Goal: Task Accomplishment & Management: Complete application form

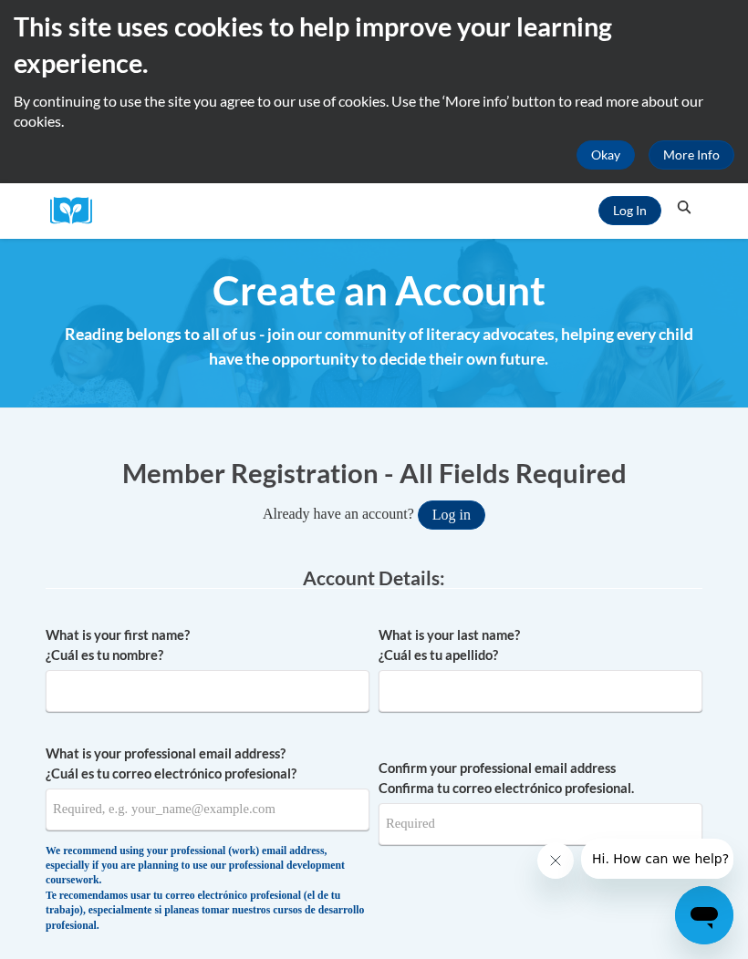
scroll to position [13, 0]
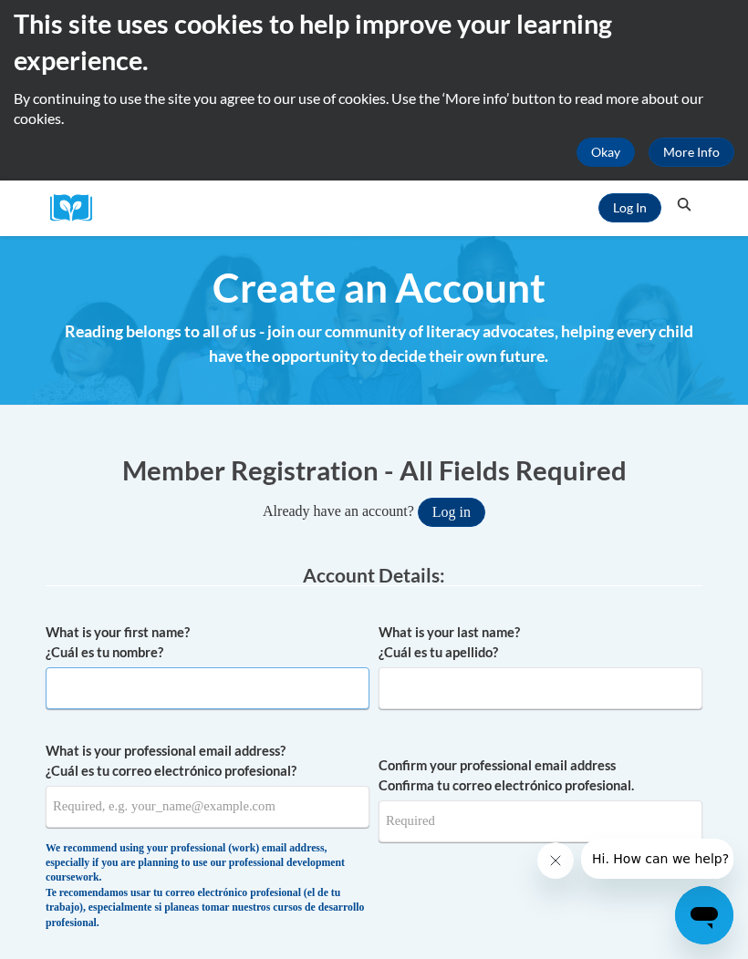
click at [278, 702] on input "What is your first name? ¿Cuál es tu nombre?" at bounding box center [208, 689] width 324 height 42
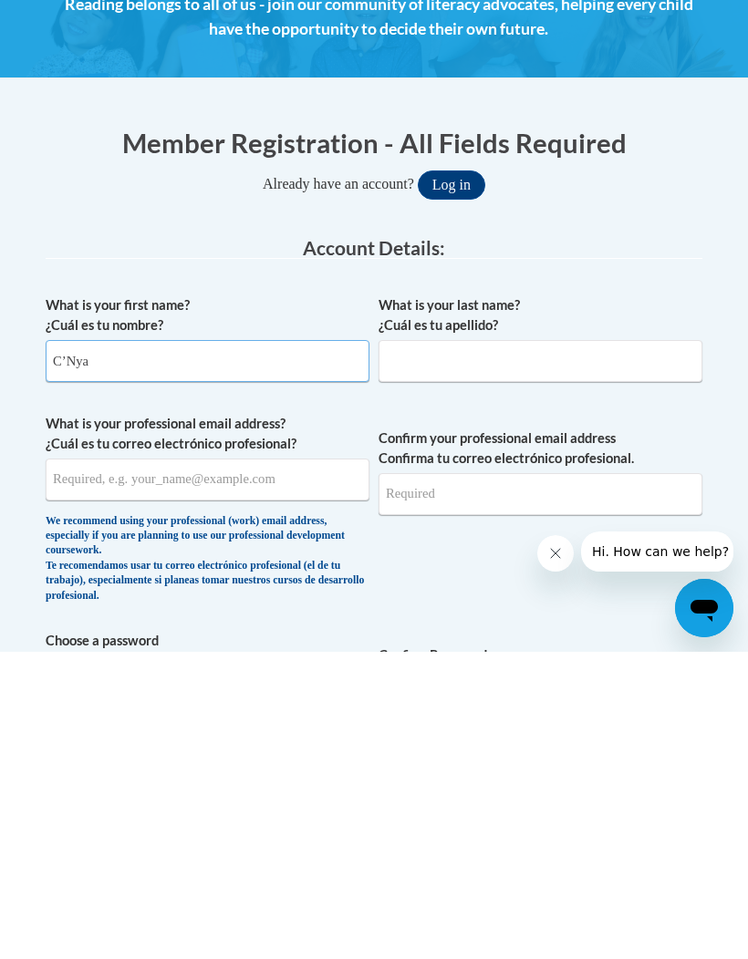
type input "C’Nya"
click at [583, 647] on input "What is your last name? ¿Cuál es tu apellido?" at bounding box center [540, 668] width 324 height 42
type input "Carr"
click at [306, 766] on input "What is your professional email address? ¿Cuál es tu correo electrónico profesi…" at bounding box center [208, 787] width 324 height 42
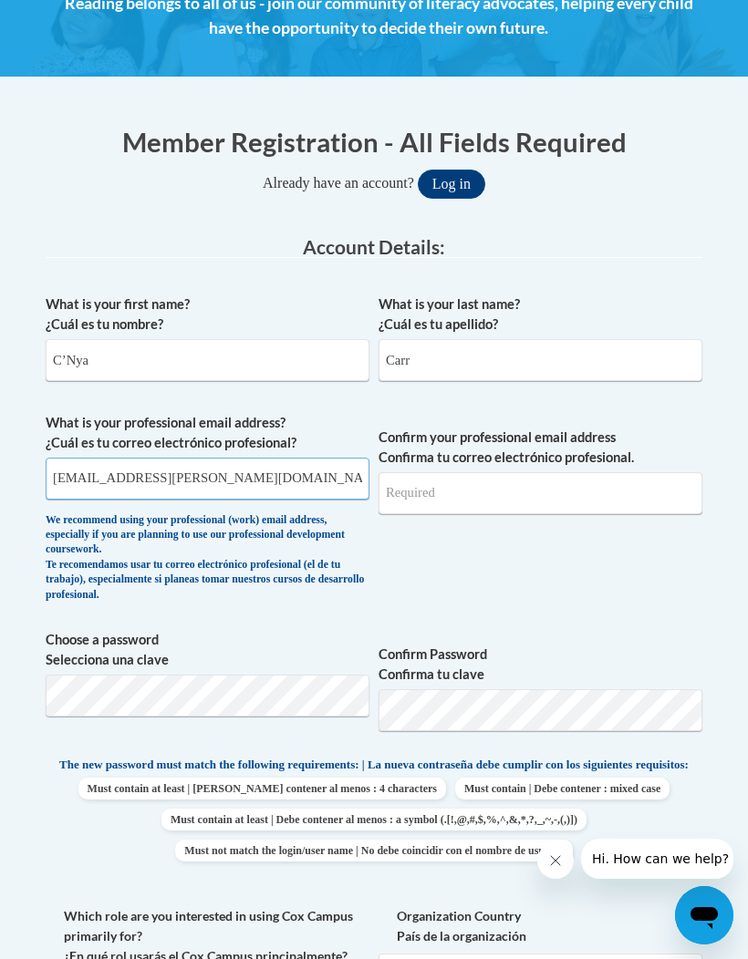
type input "cnya.johnson@gmail.com"
click at [601, 495] on input "Confirm your professional email address Confirma tu correo electrónico profesio…" at bounding box center [540, 493] width 324 height 42
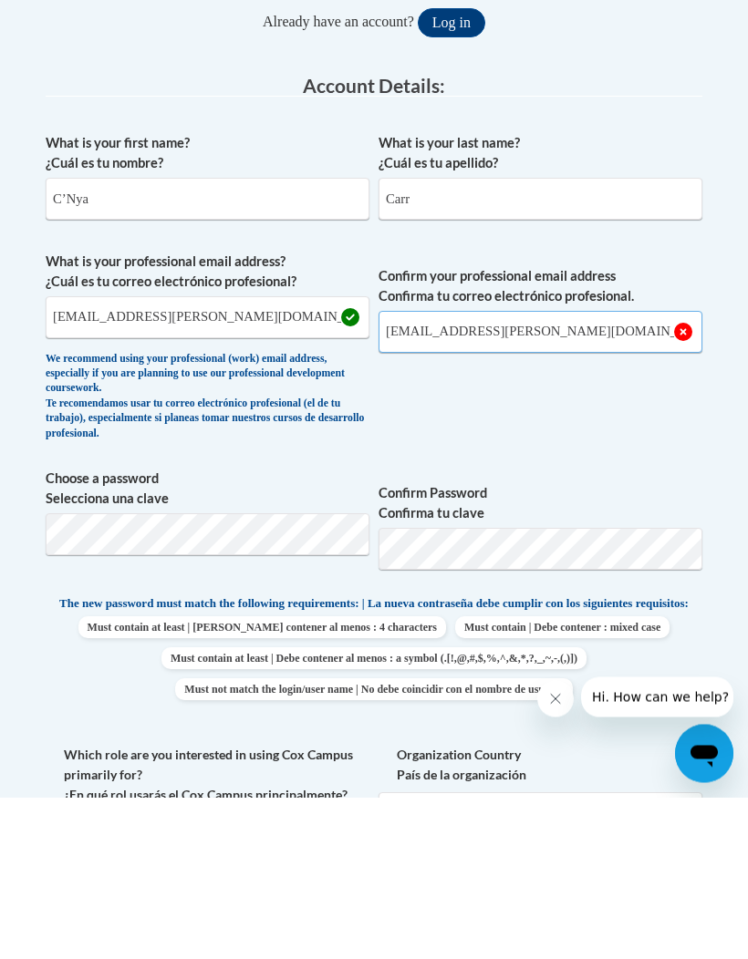
type input "cnya.johnson@gmail.com"
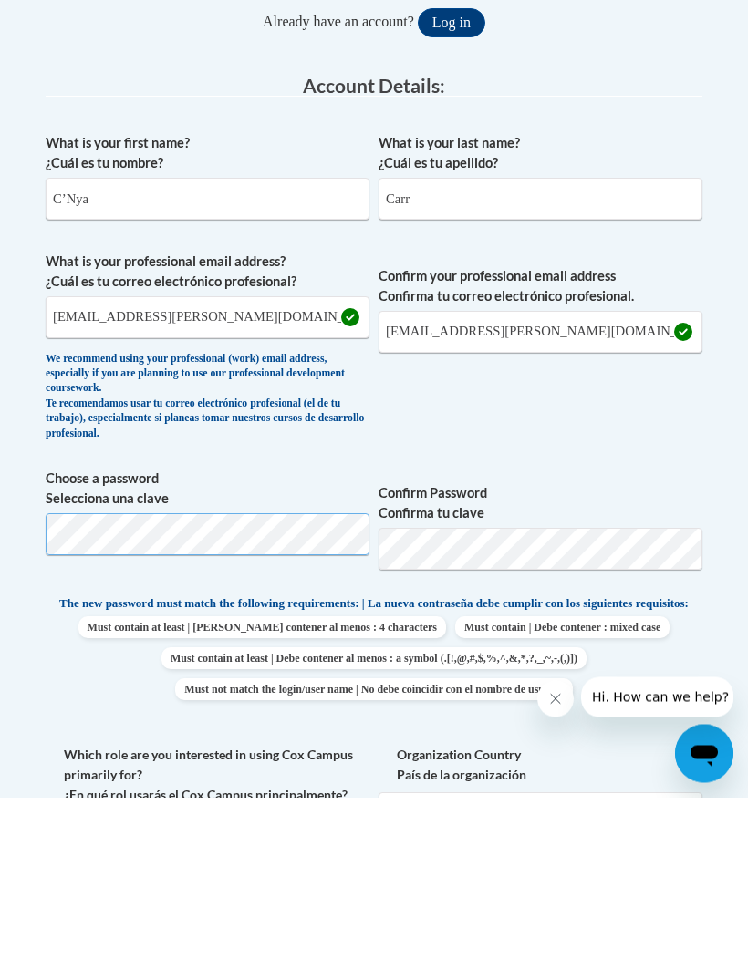
scroll to position [502, 0]
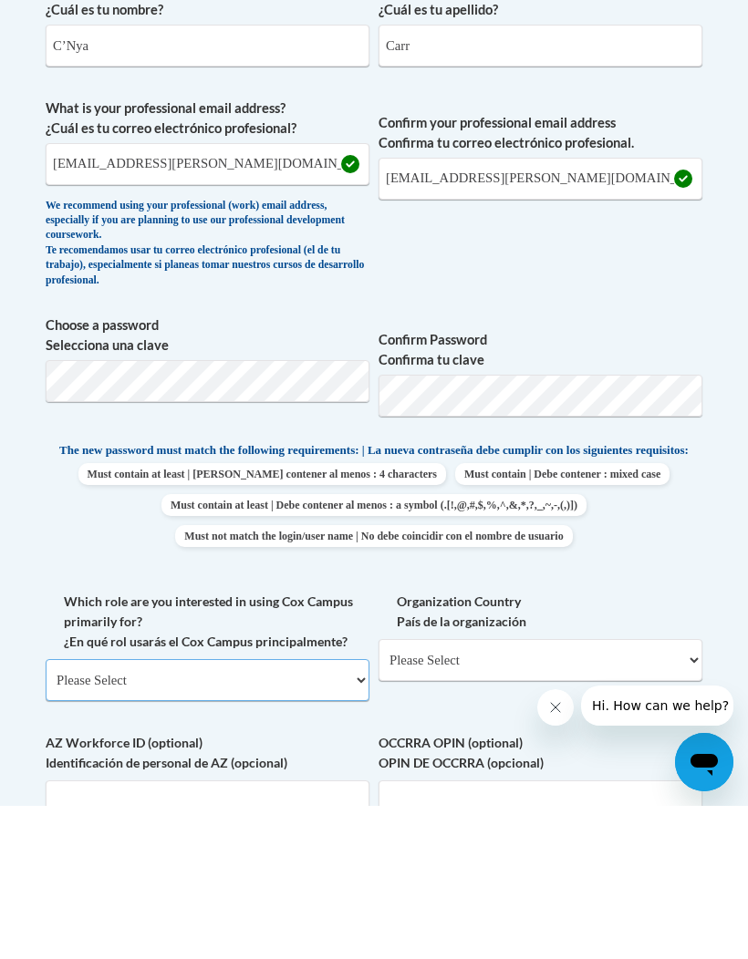
click at [99, 813] on select "Please Select College/University | Colegio/Universidad Community/Nonprofit Part…" at bounding box center [208, 834] width 324 height 42
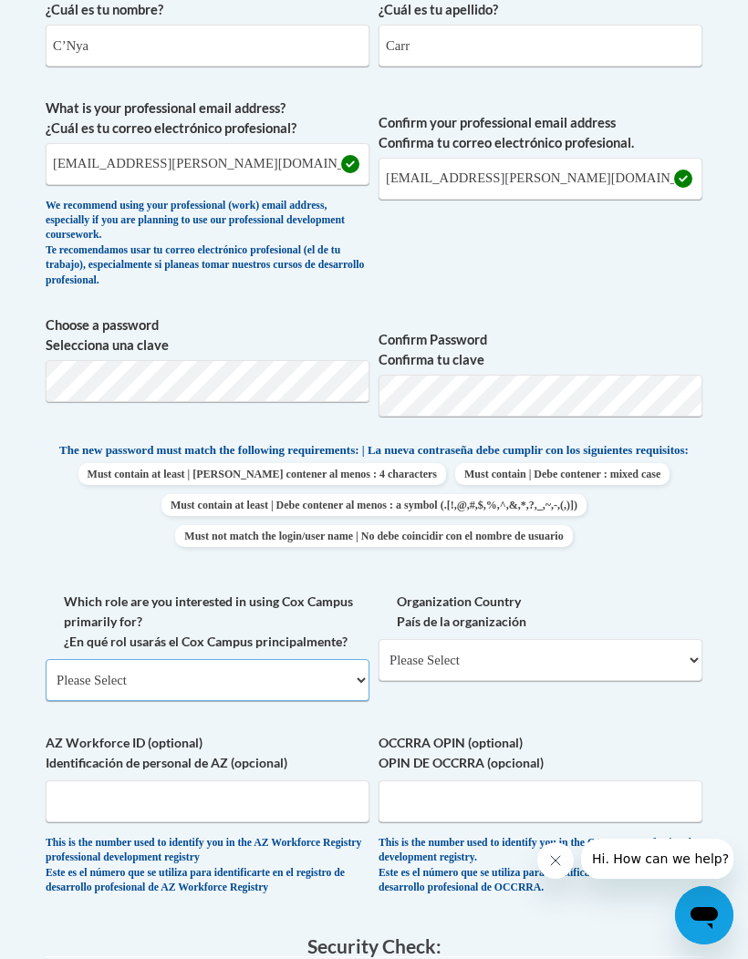
click at [87, 675] on select "Please Select College/University | Colegio/Universidad Community/Nonprofit Part…" at bounding box center [208, 680] width 324 height 42
select select "fbf2d438-af2f-41f8-98f1-81c410e29de3"
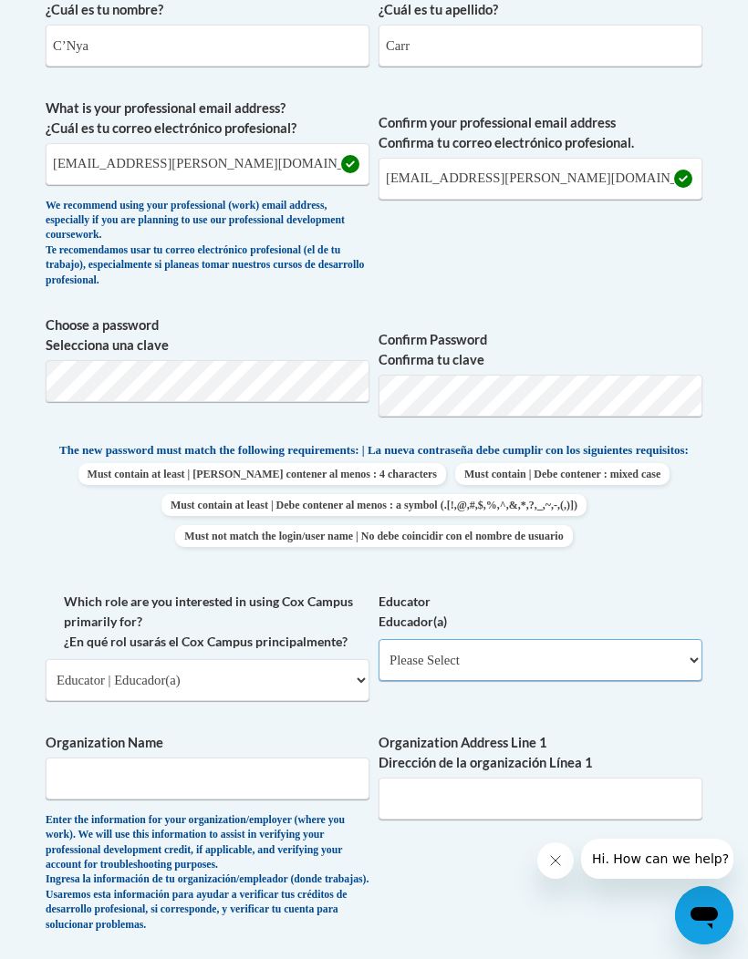
click at [688, 652] on select "Please Select Early Learning/Daycare Teacher/Family Home Care Provider | Maestr…" at bounding box center [540, 660] width 324 height 42
select select "5e2af403-4f2c-4e49-a02f-103e55d7b75b"
click at [678, 655] on select "Please Select Early Learning/Daycare Teacher/Family Home Care Provider | Maestr…" at bounding box center [540, 660] width 324 height 42
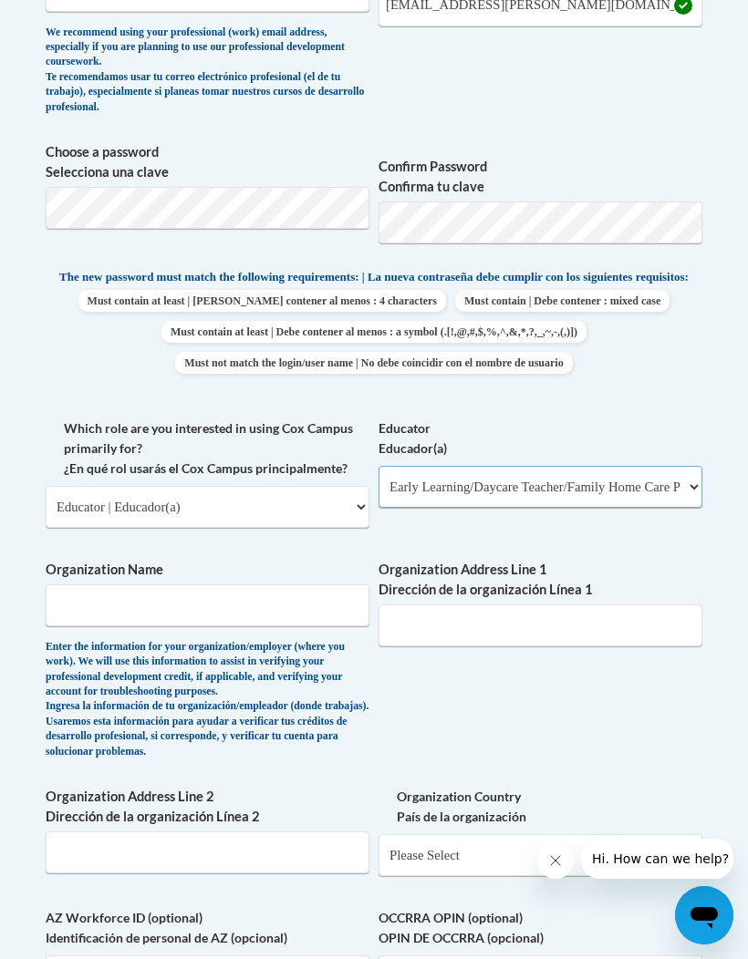
scroll to position [833, 0]
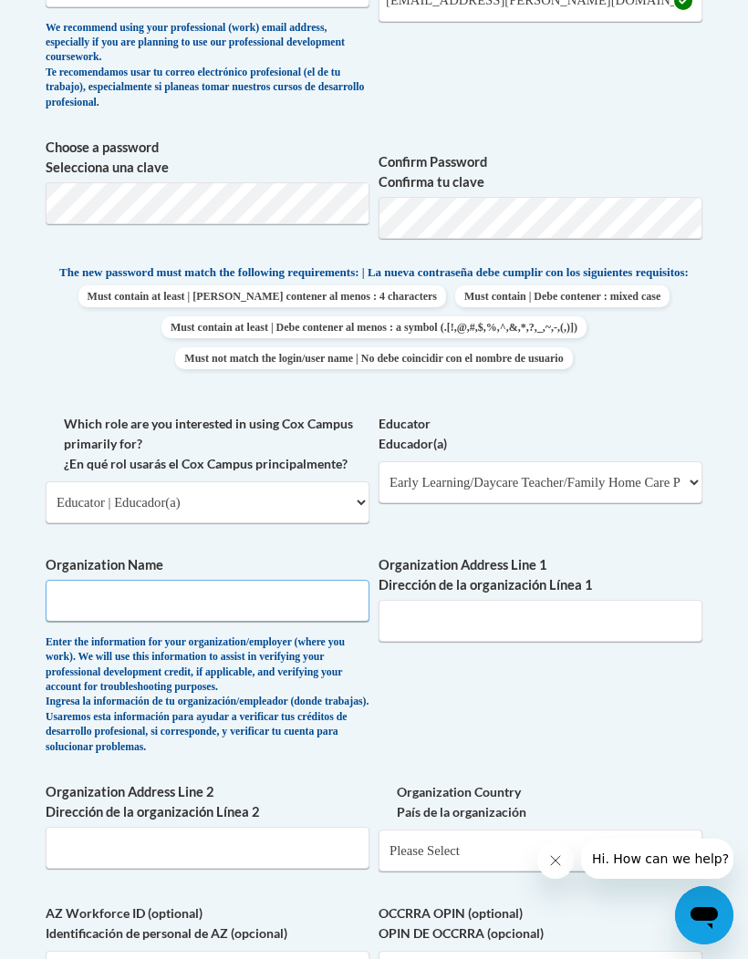
click at [88, 594] on input "Organization Name" at bounding box center [208, 601] width 324 height 42
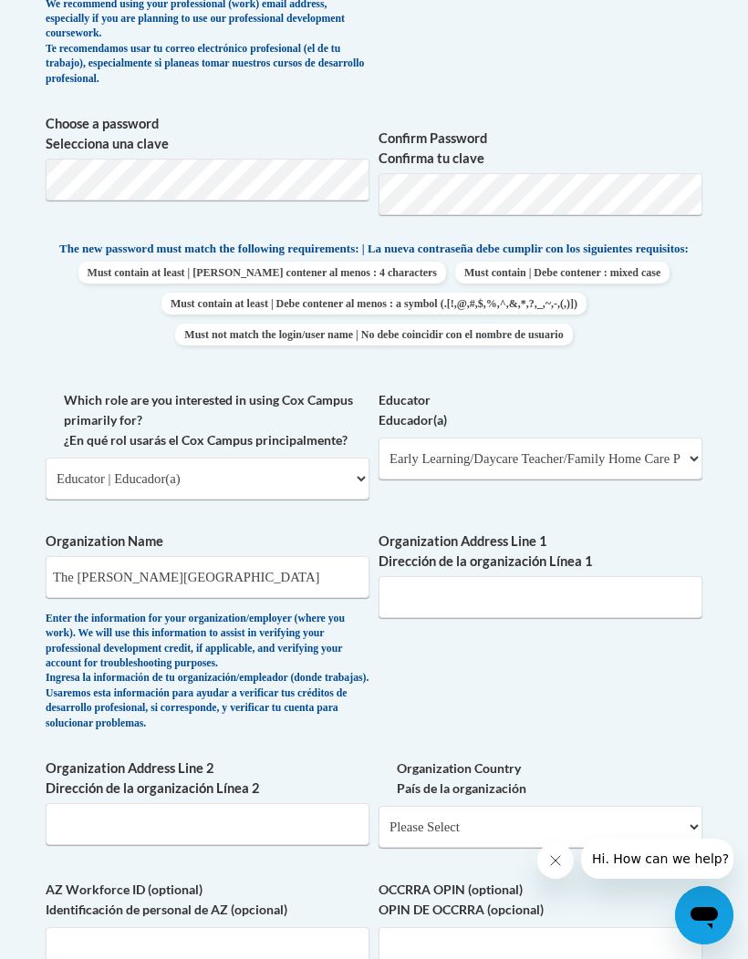
scroll to position [859, 0]
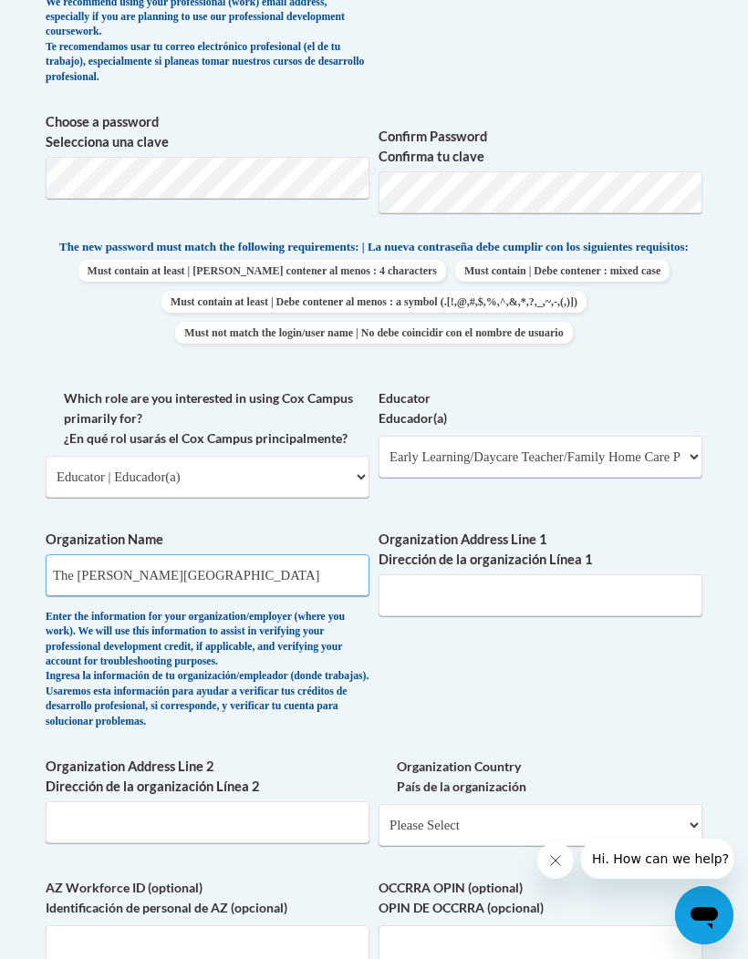
type input "The Clifton School"
click at [642, 582] on input "Organization Address Line 1 Dirección de la organización Línea 1" at bounding box center [540, 595] width 324 height 42
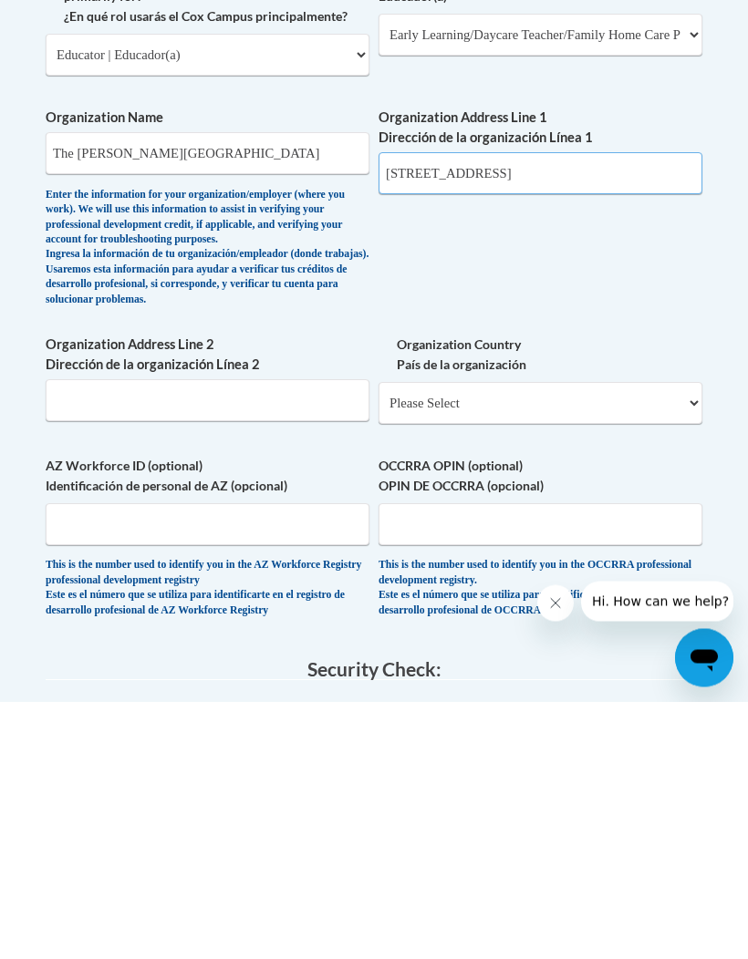
scroll to position [1023, 0]
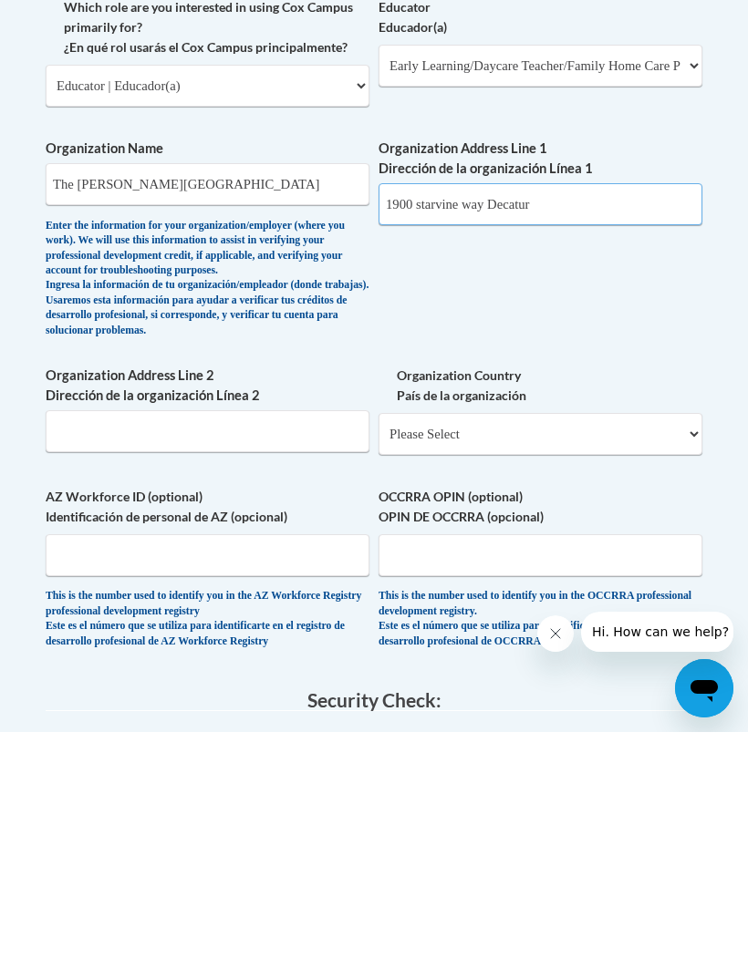
click at [441, 410] on input "1900 starvine way Decatur" at bounding box center [540, 431] width 324 height 42
click at [478, 410] on input "1900 Starvine way Decatur" at bounding box center [540, 431] width 324 height 42
click at [193, 917] on legend "Security Check:" at bounding box center [374, 927] width 657 height 21
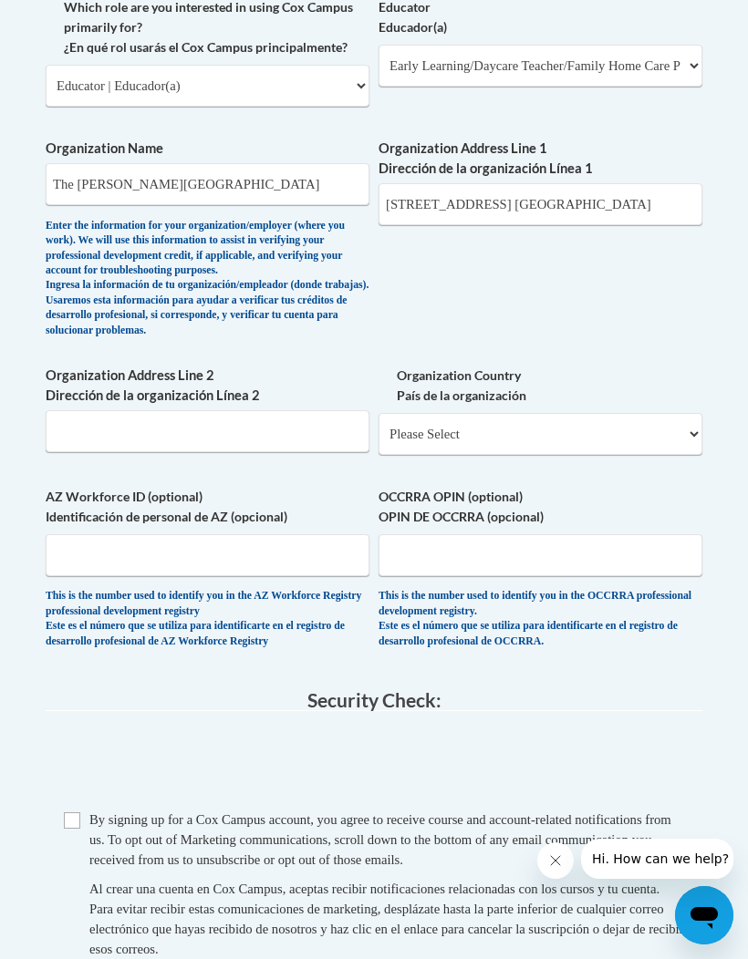
scroll to position [1250, 70]
click at [513, 183] on input "1900 Starvine way Decatur" at bounding box center [540, 204] width 324 height 42
click at [403, 190] on input "1900 Starvine way Decatur" at bounding box center [540, 204] width 324 height 42
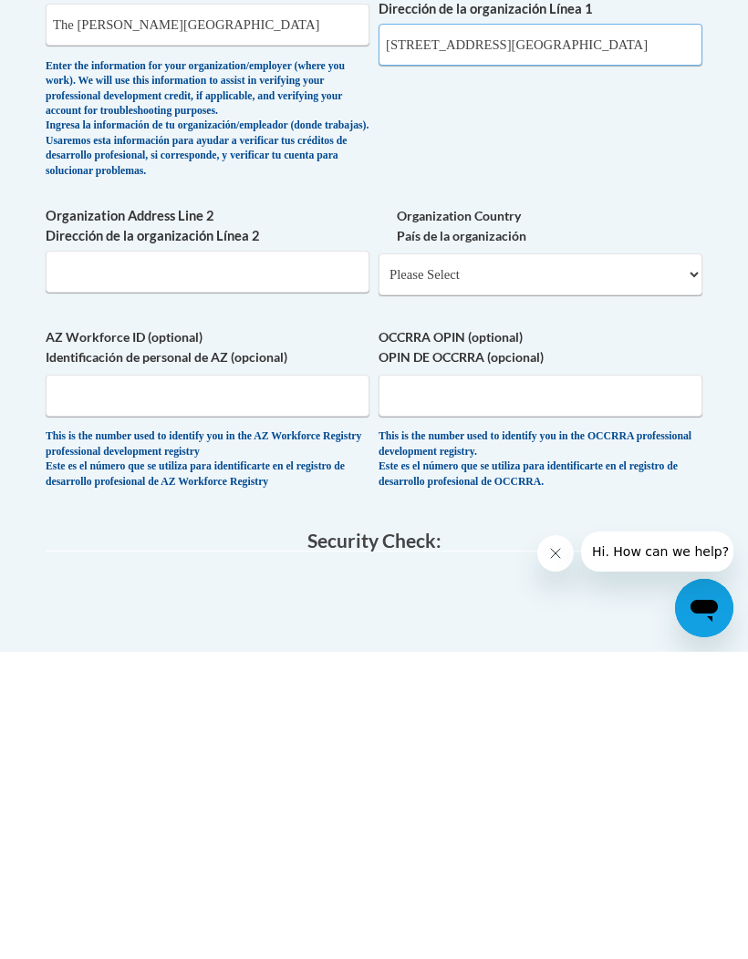
scroll to position [1109, 0]
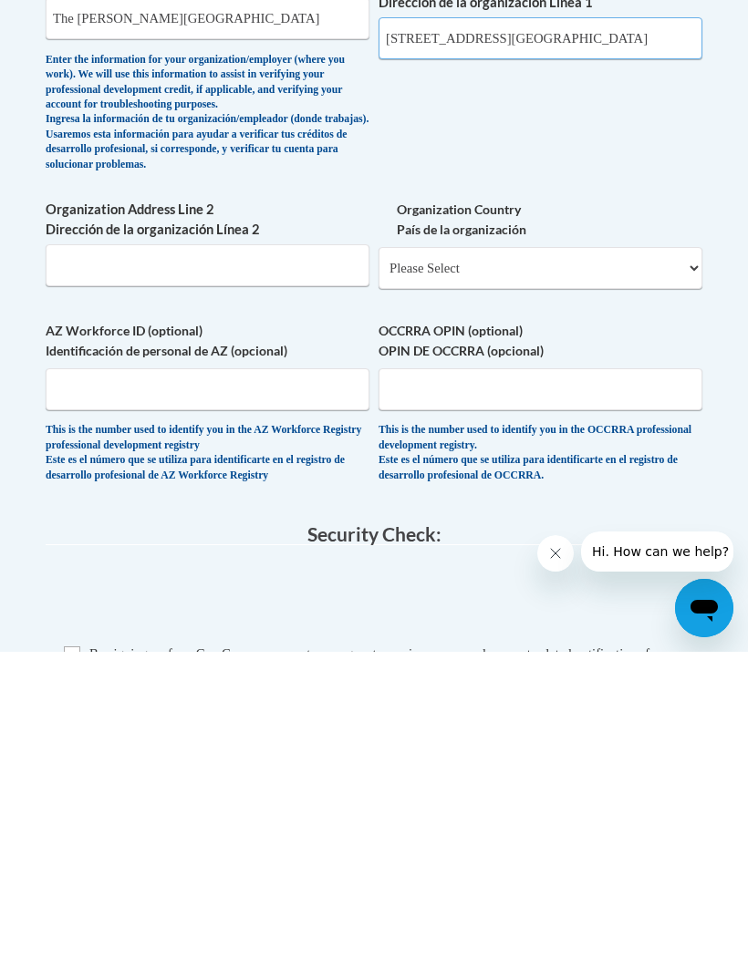
type input "1900 Starvine Way Decatur"
click at [687, 554] on select "Please Select United States | Estados Unidos Outside of the United States | Fue…" at bounding box center [540, 575] width 324 height 42
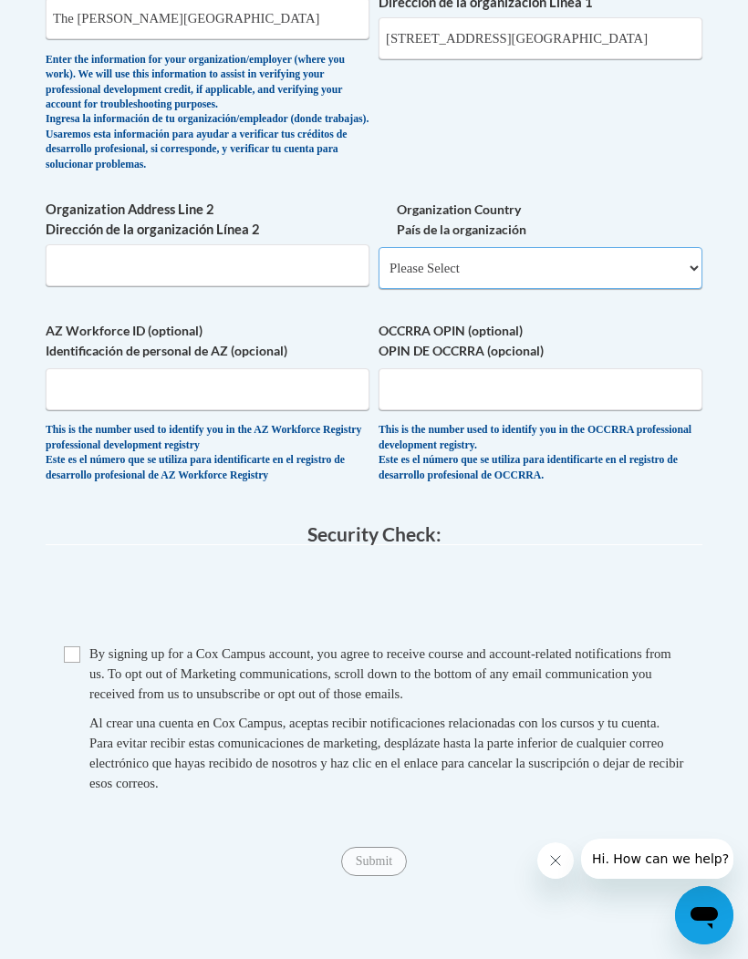
select select "ad49bcad-a171-4b2e-b99c-48b446064914"
select select
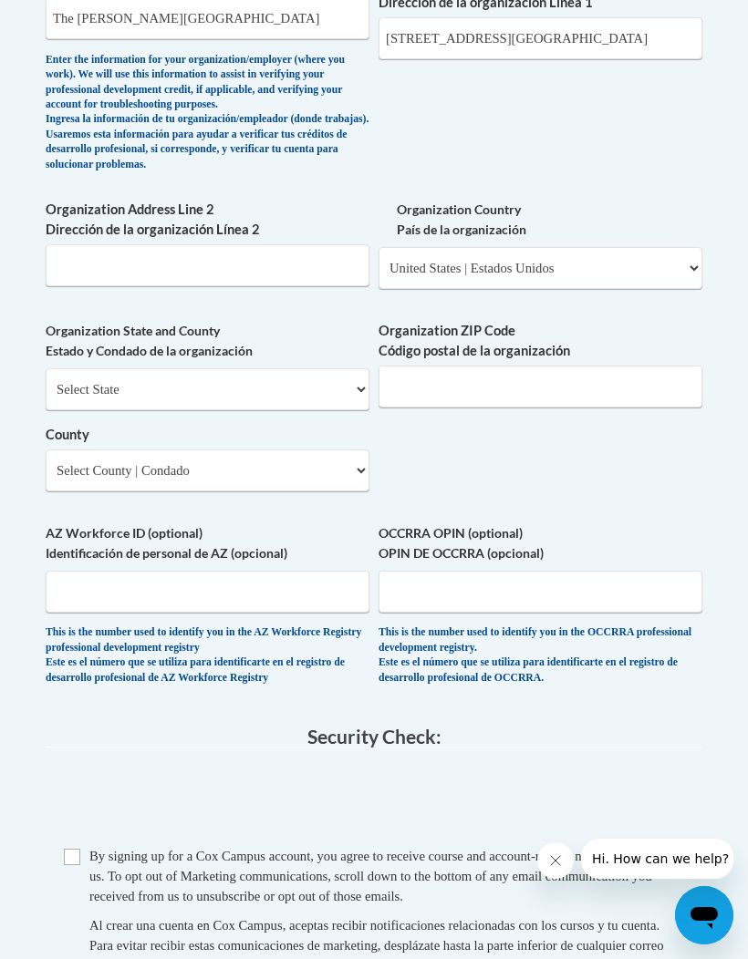
click at [525, 846] on div "By signing up for a Cox Campus account, you agree to receive course and account…" at bounding box center [386, 876] width 595 height 60
click at [118, 368] on select "Select State Alabama Alaska Arizona Arkansas California Colorado Connecticut De…" at bounding box center [208, 389] width 324 height 42
select select "Georgia"
click at [70, 450] on select "Select County Appling Atkinson Bacon Baker Baldwin Banks Barrow Bartow Ben Hill…" at bounding box center [208, 471] width 324 height 42
select select "Decatur"
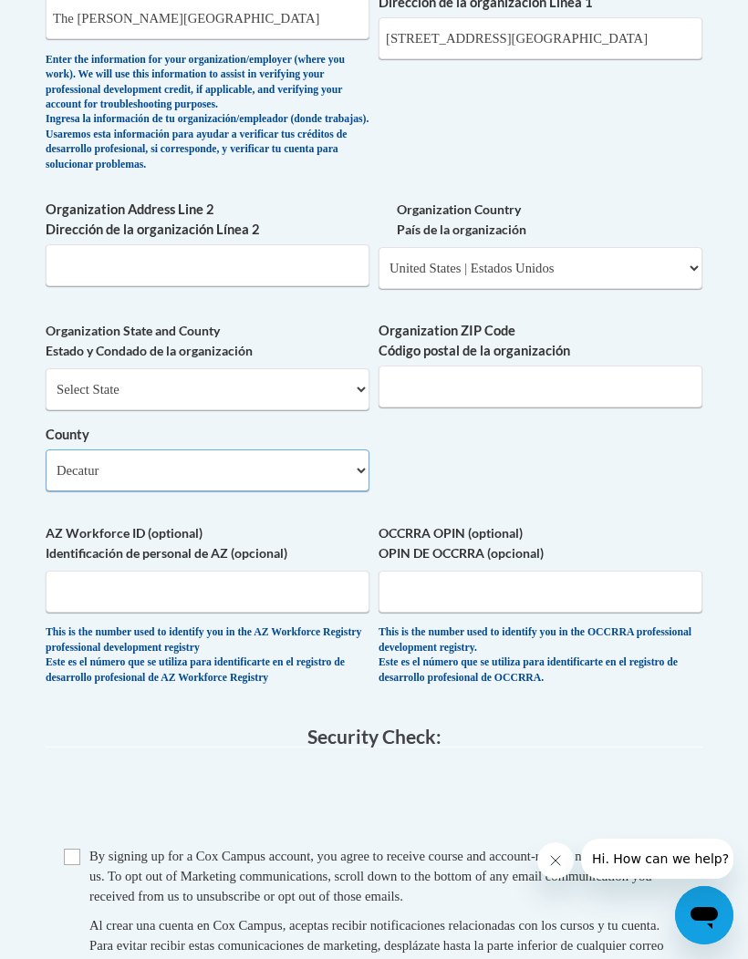
click at [79, 450] on select "Select County Appling Atkinson Bacon Baker Baldwin Banks Barrow Bartow Ben Hill…" at bounding box center [208, 471] width 324 height 42
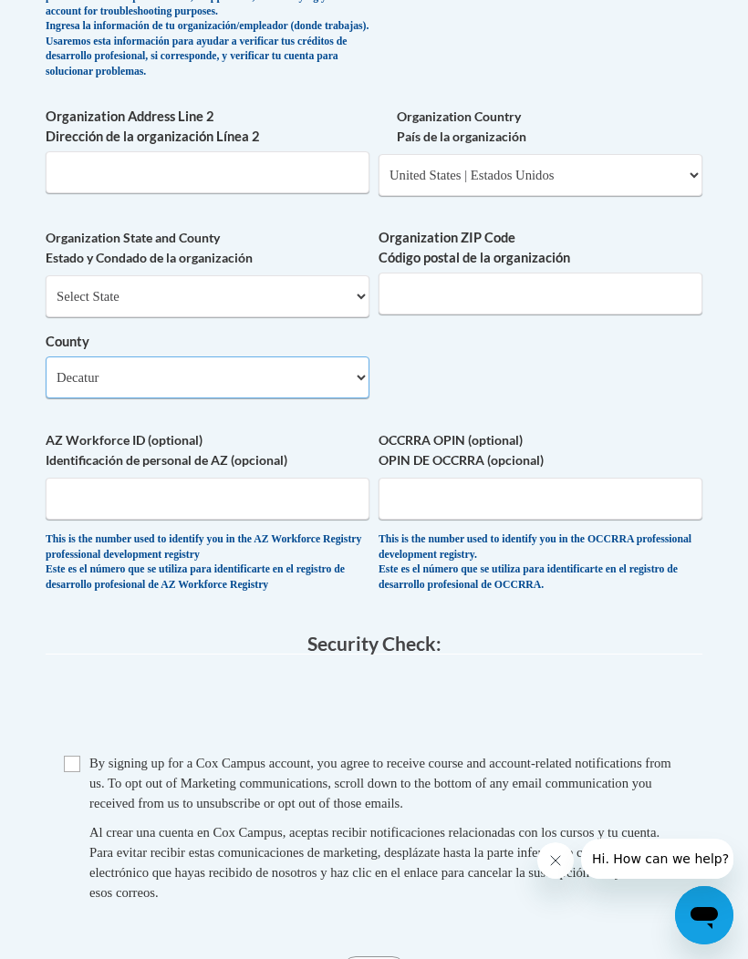
scroll to position [1515, 0]
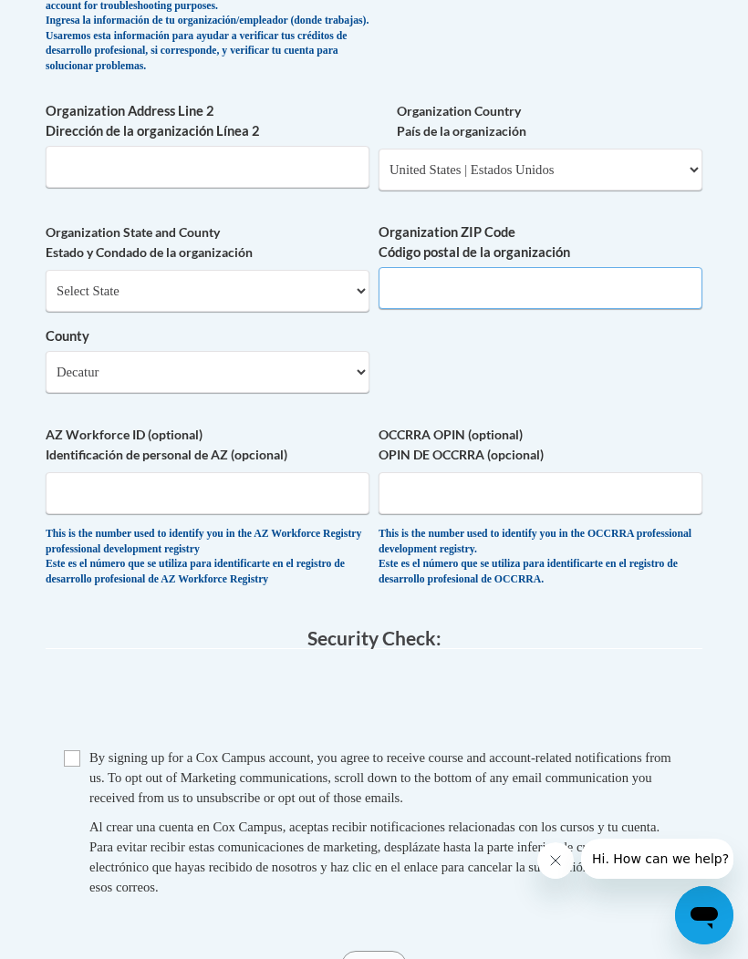
click at [522, 278] on input "Organization ZIP Code Código postal de la organización" at bounding box center [540, 288] width 324 height 42
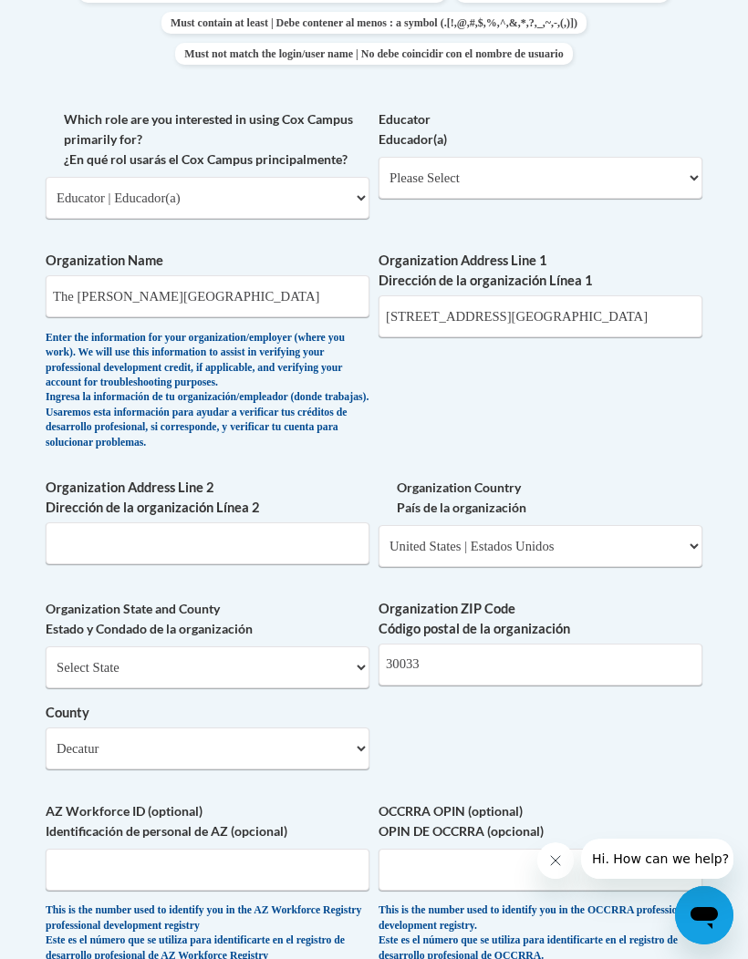
scroll to position [1111, 0]
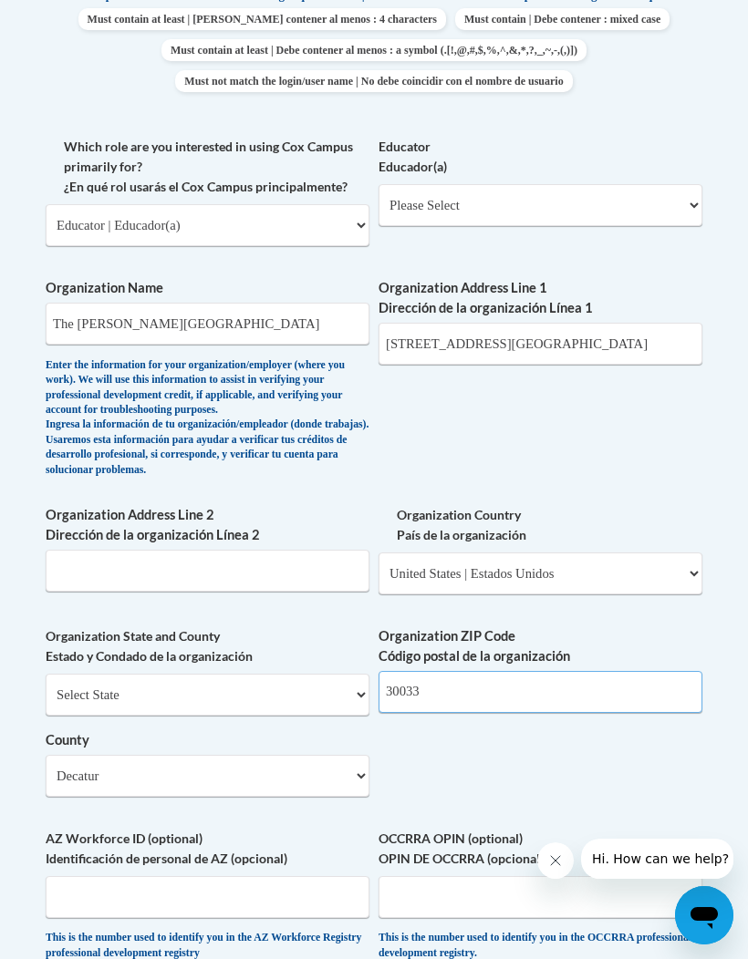
type input "30033"
click at [600, 335] on input "1900 Starvine Way Decatur" at bounding box center [540, 344] width 324 height 42
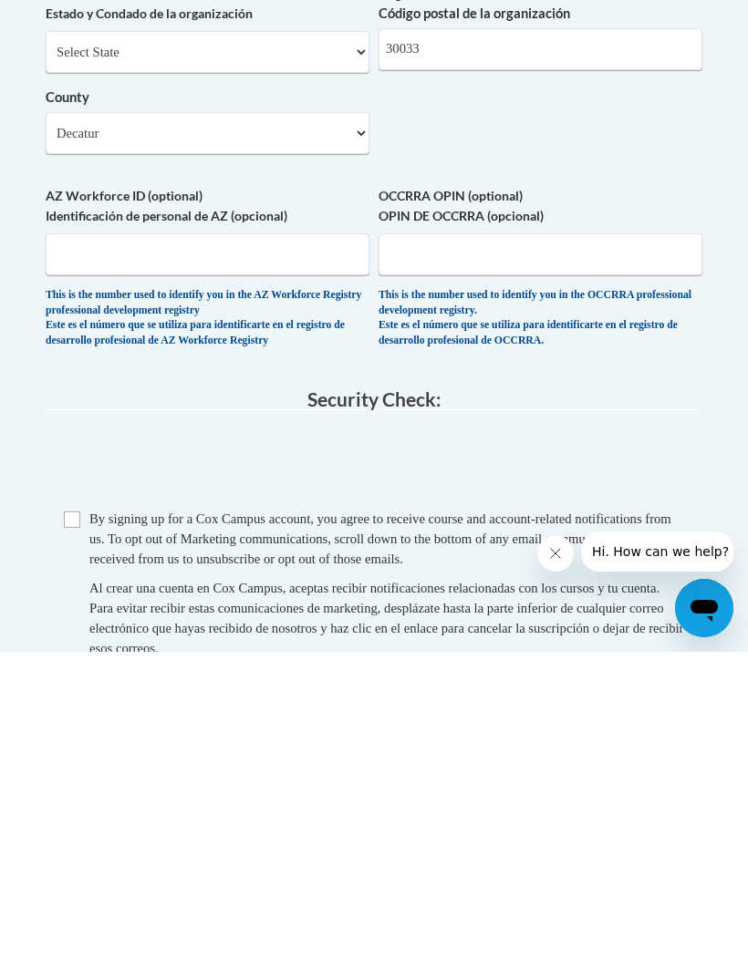
scroll to position [1452, 0]
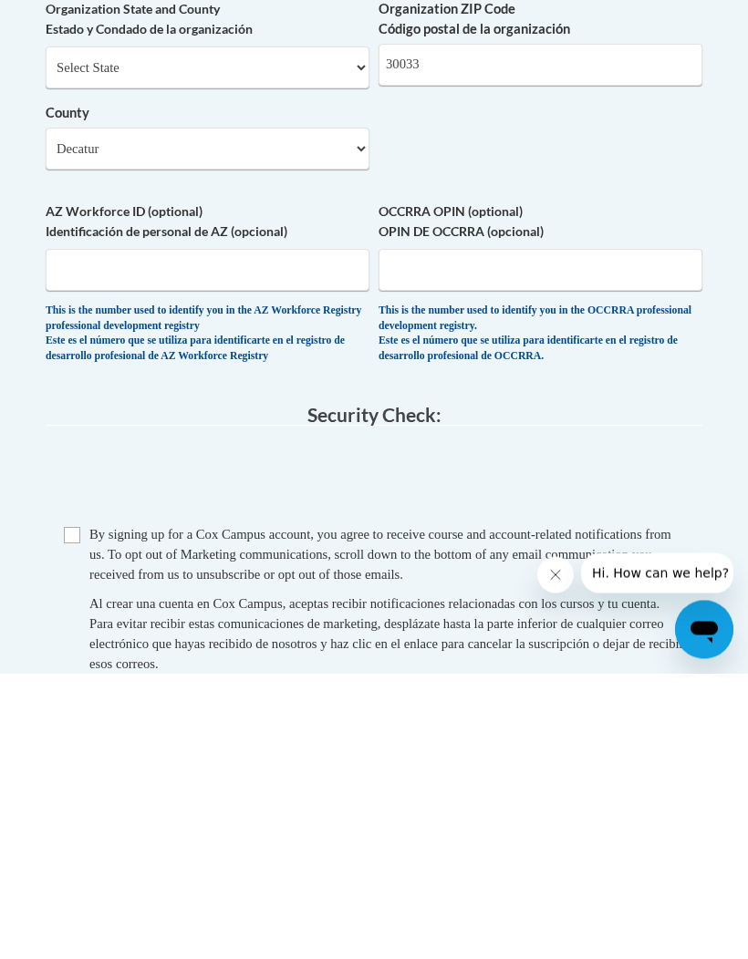
type input "1900 Starvine Way"
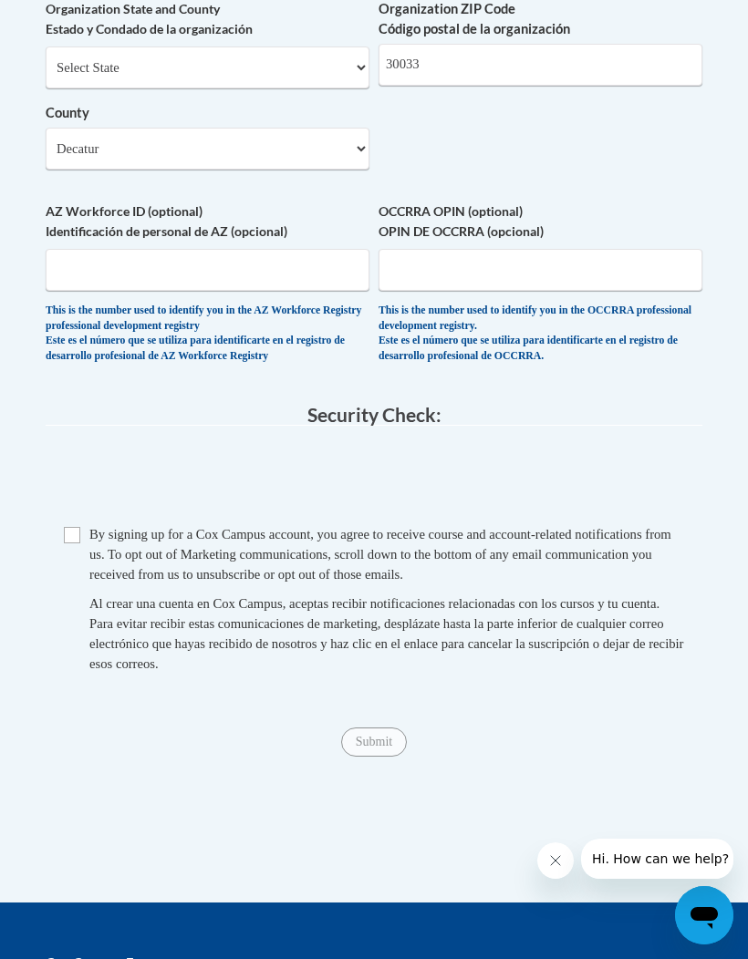
click at [72, 524] on span "Checkbox By signing up for a Cox Campus account, you agree to receive course an…" at bounding box center [374, 608] width 620 height 168
click at [74, 527] on input "Checkbox" at bounding box center [72, 535] width 16 height 16
checkbox input "true"
click at [364, 728] on input "Submit" at bounding box center [374, 742] width 66 height 29
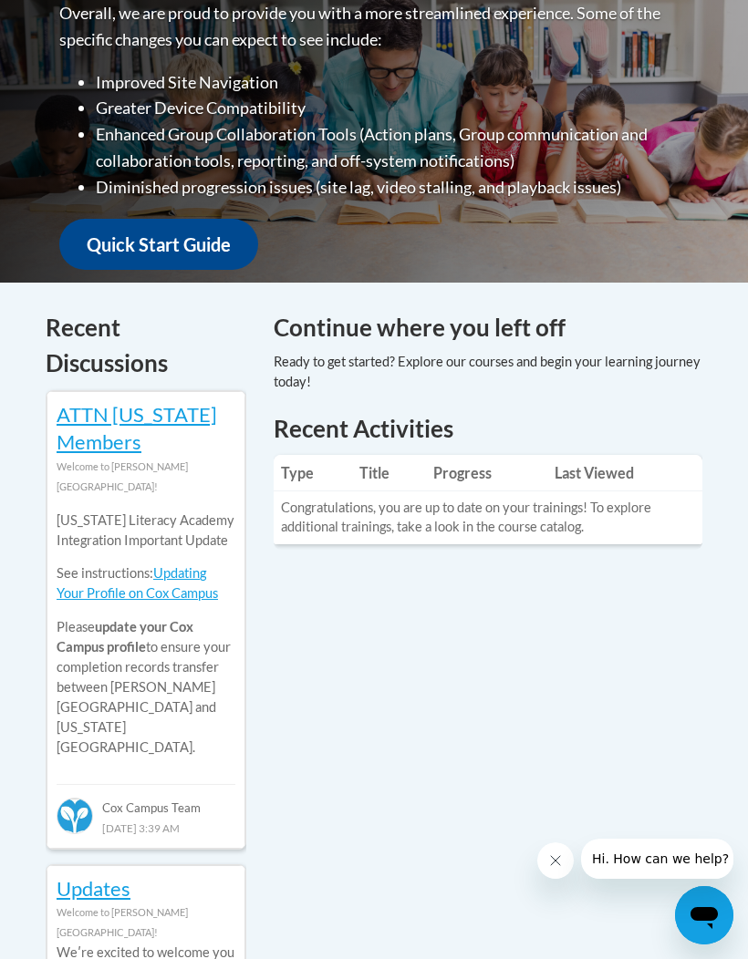
scroll to position [607, 0]
